Goal: Task Accomplishment & Management: Manage account settings

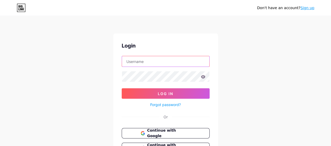
click at [146, 61] on input "text" at bounding box center [165, 61] width 87 height 10
paste input "crossdock24365"
type input "crossdock24365"
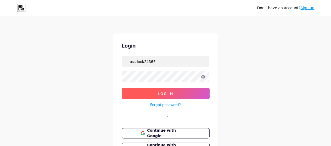
click at [167, 92] on span "Log In" at bounding box center [165, 94] width 15 height 4
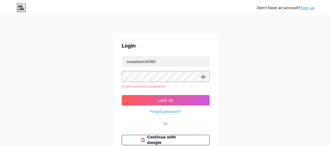
click at [106, 75] on div "Don't have an account? Sign up Login crossdock24365 Invalid username or passwor…" at bounding box center [165, 100] width 331 height 200
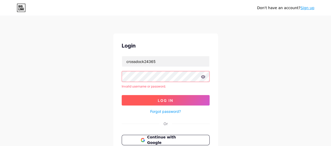
click at [164, 102] on span "Log In" at bounding box center [165, 100] width 15 height 4
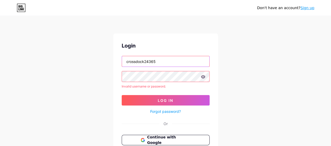
drag, startPoint x: 160, startPoint y: 61, endPoint x: 92, endPoint y: 60, distance: 68.0
click at [92, 60] on div "Don't have an account? Sign up Login crossdock24365 Invalid username or passwor…" at bounding box center [165, 100] width 331 height 200
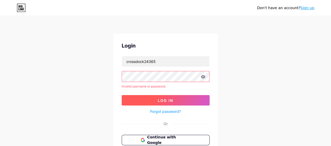
click at [172, 98] on button "Log In" at bounding box center [166, 100] width 88 height 10
click at [161, 101] on span "Log In" at bounding box center [165, 100] width 15 height 4
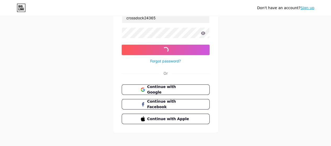
scroll to position [46, 0]
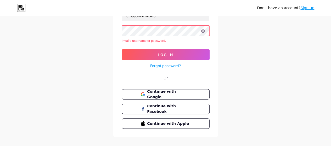
click at [170, 66] on link "Forgot password?" at bounding box center [165, 65] width 31 height 5
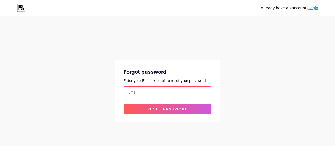
click at [156, 92] on input "email" at bounding box center [167, 92] width 87 height 10
paste input "[EMAIL_ADDRESS][DOMAIN_NAME]"
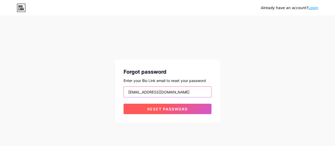
type input "[EMAIL_ADDRESS][DOMAIN_NAME]"
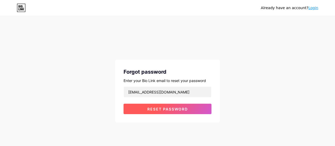
click at [164, 109] on span "Reset password" at bounding box center [167, 109] width 41 height 4
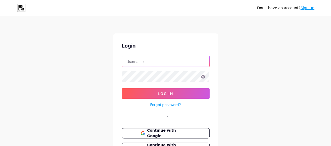
click at [142, 64] on input "text" at bounding box center [165, 61] width 87 height 10
paste input "crossdock24365"
type input "crossdock24365"
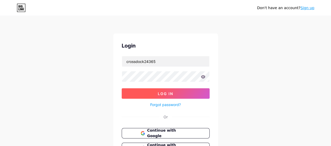
click at [156, 93] on button "Log In" at bounding box center [166, 93] width 88 height 10
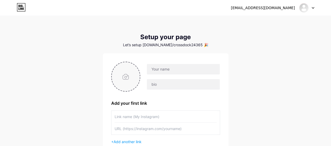
click at [126, 79] on input "file" at bounding box center [126, 76] width 28 height 29
type input "C:\fakepath\400.jpg"
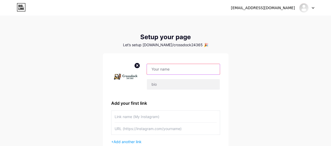
click at [166, 69] on input "text" at bounding box center [183, 69] width 73 height 10
paste input "crossdock24365"
type input "crossdock24365"
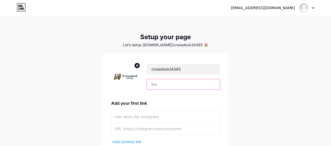
click at [168, 84] on input "text" at bounding box center [183, 84] width 73 height 10
paste input "Crossdock 24/365 offers 24/7 logistics solutions in Chicago, including cross do…"
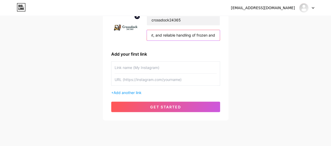
scroll to position [52, 0]
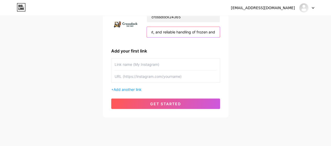
type input "Crossdock 24/365 offers 24/7 logistics solutions in Chicago, including cross do…"
click at [142, 75] on input "text" at bounding box center [166, 77] width 102 height 12
paste input "https://crossdock24365.com"
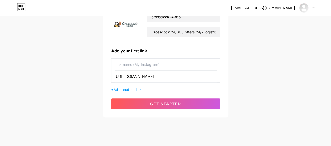
type input "https://crossdock24365.com"
click at [143, 67] on input "text" at bounding box center [166, 65] width 102 height 12
paste input "Chicago cross-docking"
type input "Chicago cross-docking"
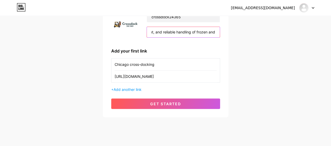
drag, startPoint x: 177, startPoint y: 32, endPoint x: 308, endPoint y: 35, distance: 131.6
click at [308, 35] on div "crossdock24365876@mailyro.com Dashboard Logout Setup your page Let’s setup bio.…" at bounding box center [165, 41] width 331 height 187
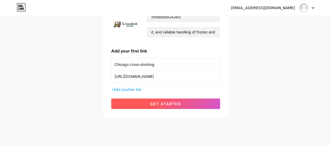
scroll to position [0, 0]
click at [187, 104] on button "get started" at bounding box center [165, 104] width 109 height 10
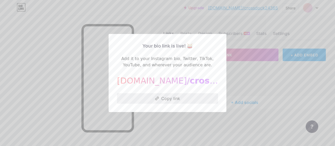
click at [162, 98] on button "Copy link" at bounding box center [167, 98] width 101 height 10
